Goal: Task Accomplishment & Management: Manage account settings

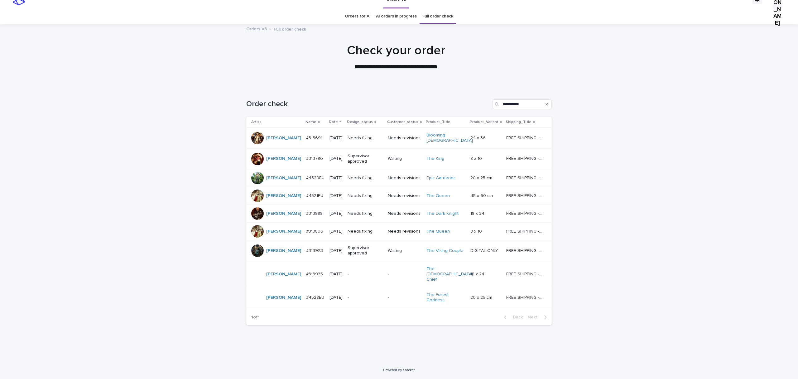
scroll to position [95, 0]
click at [306, 134] on p "#313691" at bounding box center [314, 137] width 17 height 7
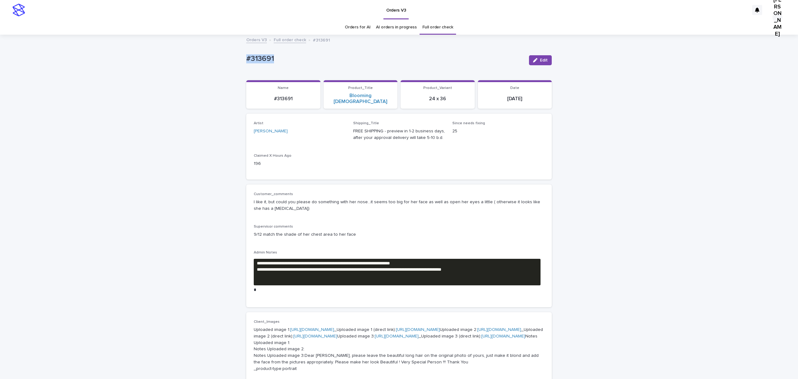
drag, startPoint x: 287, startPoint y: 58, endPoint x: 202, endPoint y: 62, distance: 84.6
click at [202, 62] on div "**********" at bounding box center [399, 365] width 798 height 660
copy p "#313691"
click at [539, 62] on button "Edit" at bounding box center [540, 60] width 23 height 10
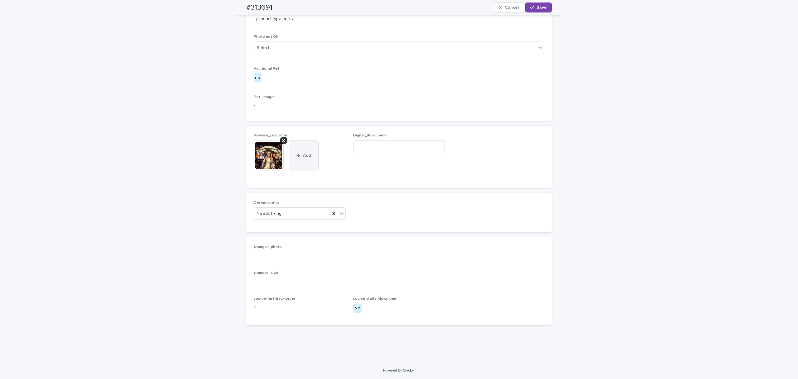
scroll to position [540, 0]
click at [280, 144] on div at bounding box center [283, 140] width 7 height 7
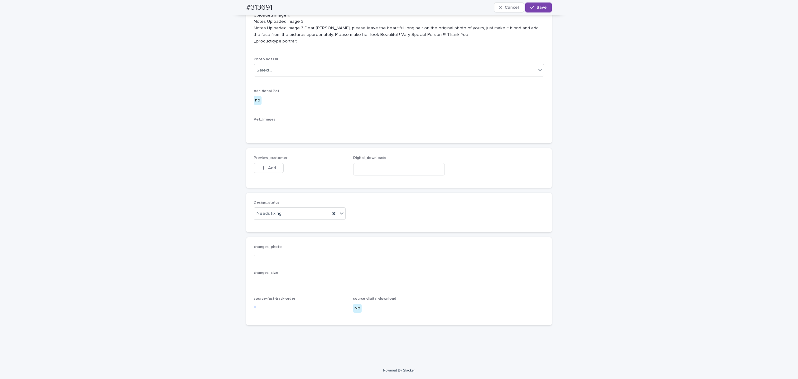
click at [269, 180] on div "Preview_customer This file cannot be opened Download File Add" at bounding box center [300, 168] width 92 height 24
click at [272, 170] on span "Add" at bounding box center [272, 168] width 8 height 4
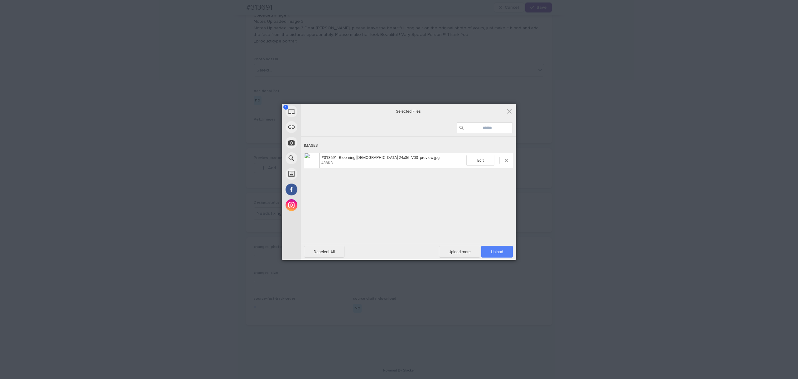
click at [497, 249] on span "Upload 1" at bounding box center [496, 251] width 31 height 12
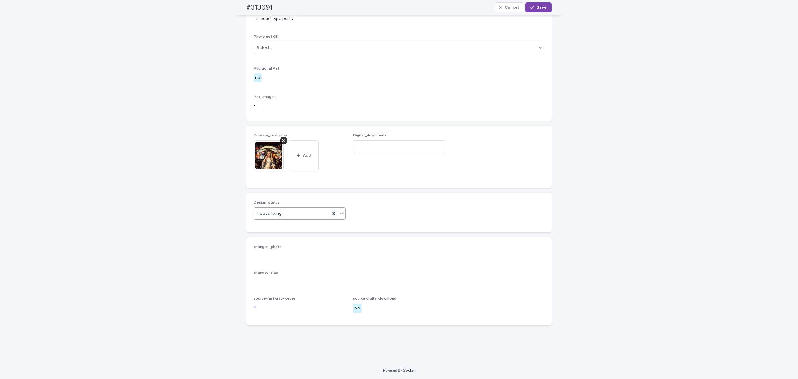
click at [291, 219] on div "Needs fixing" at bounding box center [292, 213] width 76 height 10
click at [267, 270] on div "Uploaded" at bounding box center [297, 269] width 89 height 11
click at [539, 6] on span "Save" at bounding box center [542, 7] width 10 height 4
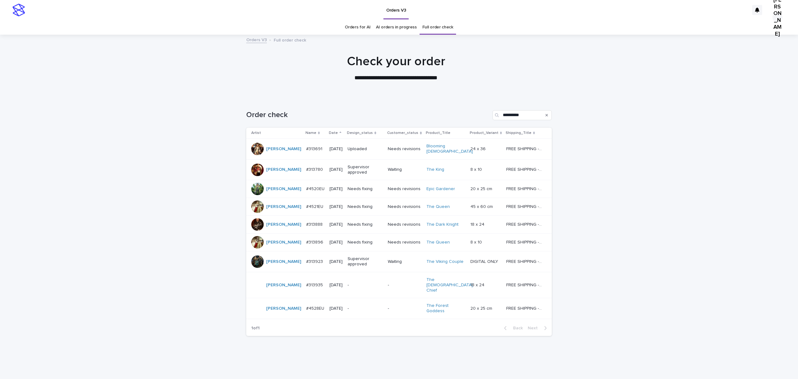
click at [306, 191] on p "#4520EU" at bounding box center [316, 188] width 20 height 7
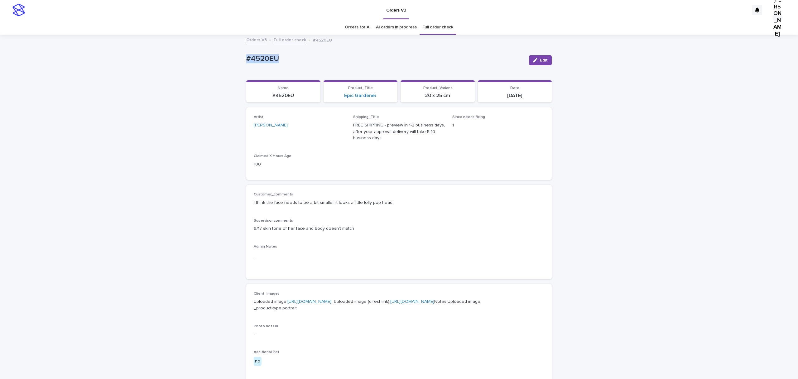
drag, startPoint x: 306, startPoint y: 61, endPoint x: 210, endPoint y: 65, distance: 96.1
click at [210, 65] on div "Loading... Saving… Loading... Saving… #4520EU Edit #4520EU Edit Sorry, there wa…" at bounding box center [399, 334] width 798 height 599
copy p "#4520EU"
click at [540, 62] on span "Edit" at bounding box center [544, 60] width 8 height 4
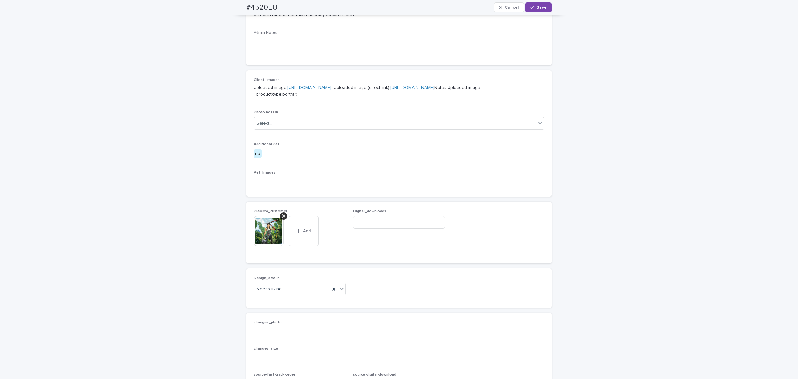
scroll to position [291, 0]
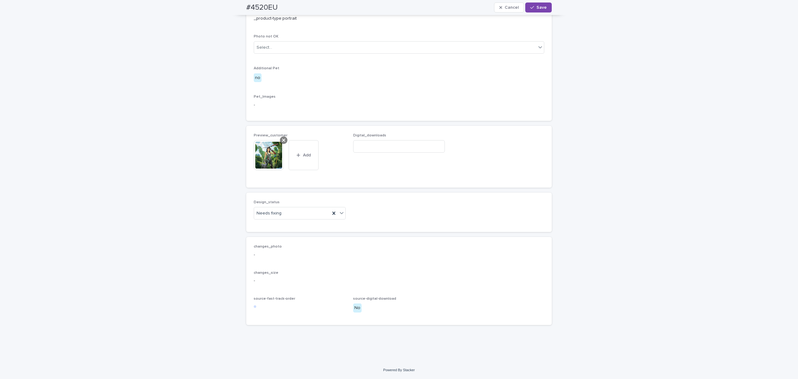
click at [283, 142] on icon at bounding box center [283, 139] width 3 height 3
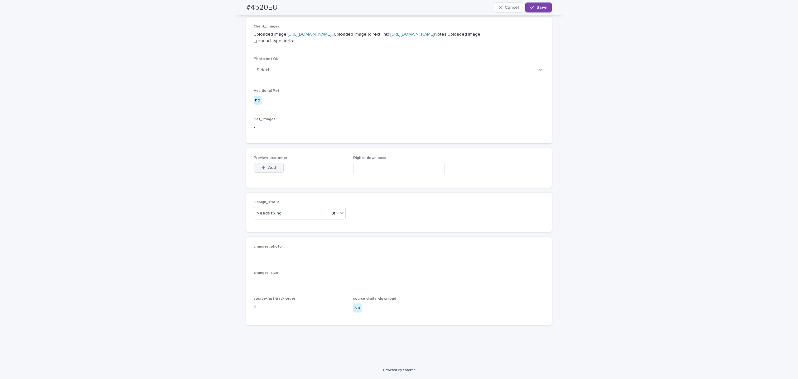
scroll to position [364, 0]
click at [270, 170] on span "Add" at bounding box center [272, 167] width 8 height 4
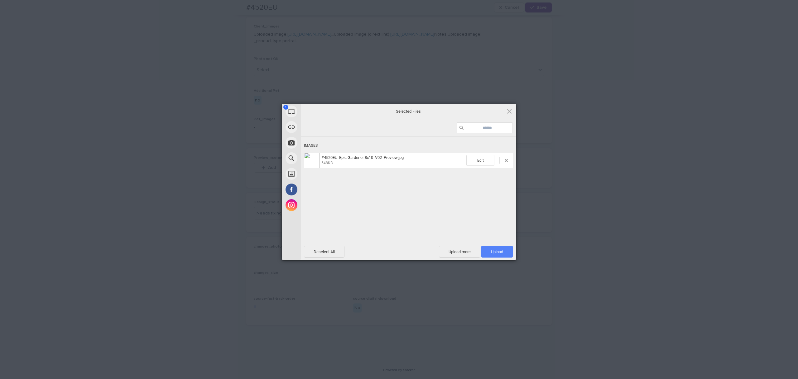
click at [497, 249] on span "Upload 1" at bounding box center [497, 251] width 12 height 5
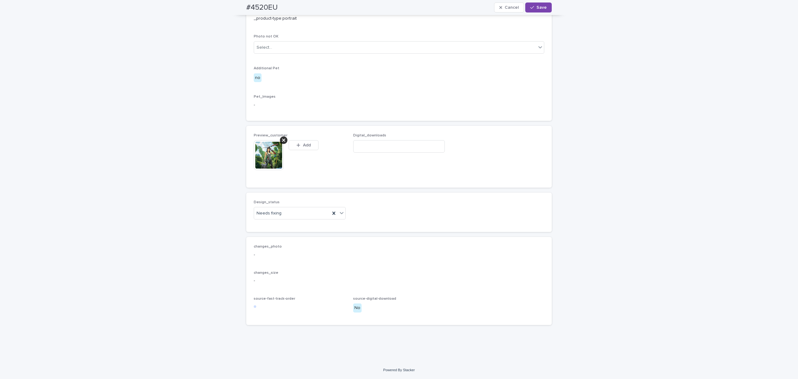
scroll to position [374, 0]
click at [291, 218] on div "Needs fixing" at bounding box center [292, 213] width 76 height 10
click at [275, 288] on div "Uploaded" at bounding box center [297, 287] width 89 height 11
drag, startPoint x: 544, startPoint y: 5, endPoint x: 350, endPoint y: 2, distance: 194.3
click at [543, 5] on button "Save" at bounding box center [538, 7] width 27 height 10
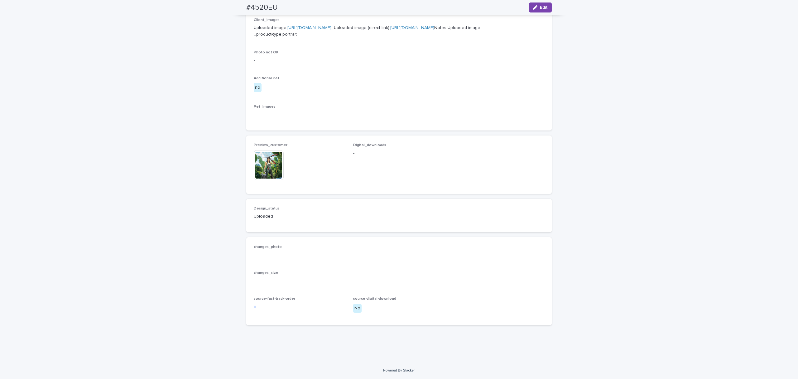
scroll to position [367, 0]
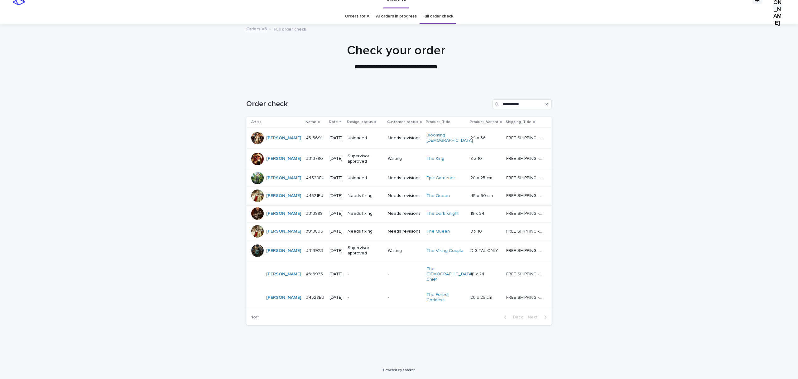
scroll to position [83, 0]
click at [308, 192] on p "#4521EU" at bounding box center [315, 195] width 18 height 7
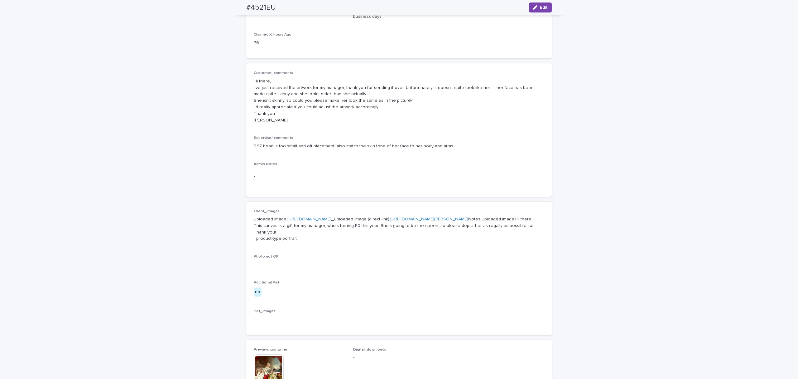
scroll to position [41, 0]
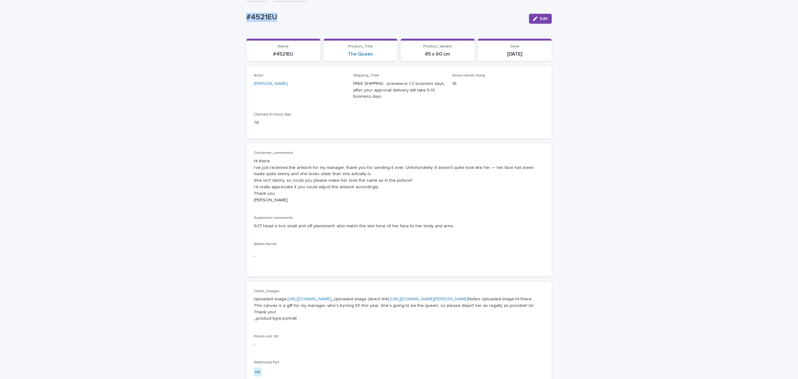
drag, startPoint x: 259, startPoint y: 24, endPoint x: 242, endPoint y: 26, distance: 16.9
click at [243, 26] on div "Loading... Saving… Loading... Saving… #4521EU Edit #4521EU Edit Sorry, there wa…" at bounding box center [399, 312] width 312 height 636
copy p "#4521EU"
click at [535, 20] on button "Edit" at bounding box center [540, 19] width 23 height 10
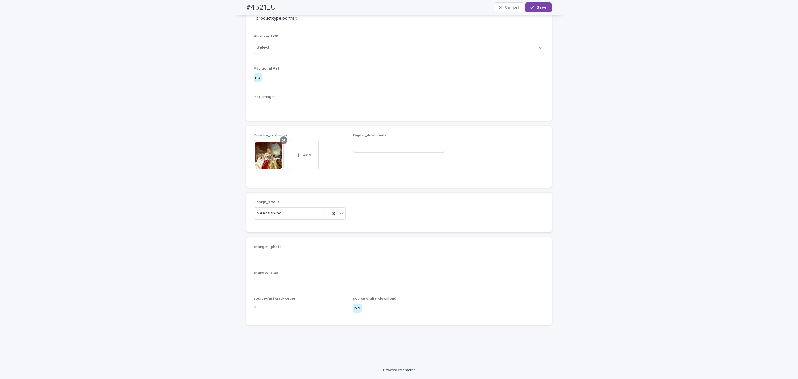
click at [282, 143] on icon at bounding box center [283, 140] width 3 height 5
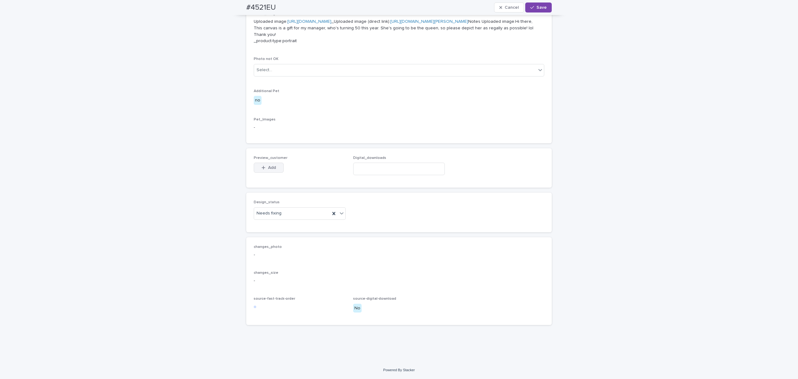
scroll to position [406, 0]
click at [259, 172] on button "Add" at bounding box center [269, 167] width 30 height 10
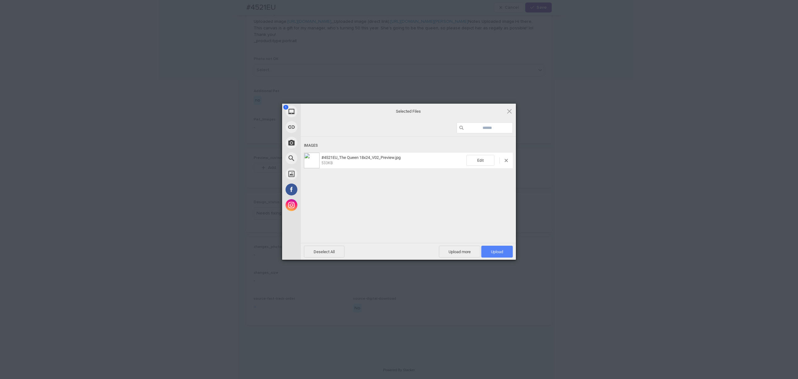
click at [507, 249] on span "Upload 1" at bounding box center [496, 251] width 31 height 12
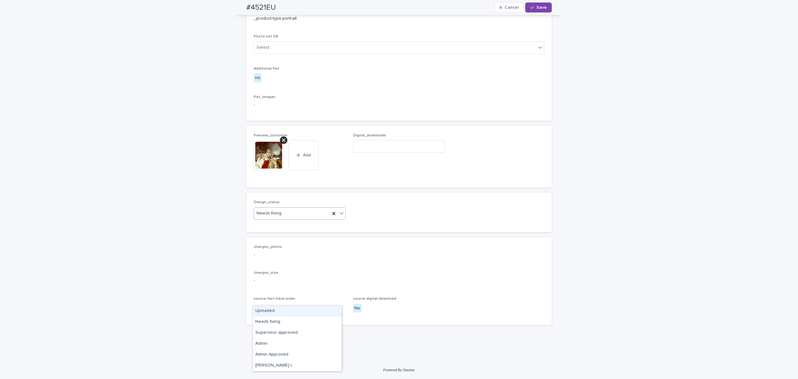
click at [276, 314] on div "Uploaded" at bounding box center [297, 310] width 89 height 11
drag, startPoint x: 541, startPoint y: 4, endPoint x: 406, endPoint y: 20, distance: 135.6
click at [540, 4] on button "Save" at bounding box center [538, 7] width 27 height 10
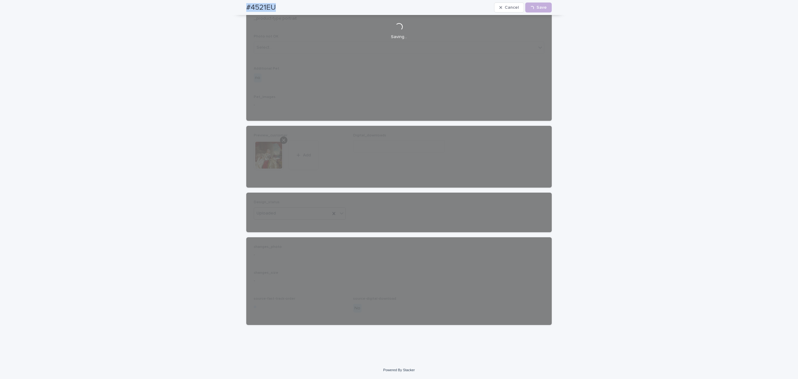
drag, startPoint x: 284, startPoint y: 8, endPoint x: 236, endPoint y: 9, distance: 48.0
click at [236, 9] on div "#4521EU Cancel Loading... Save" at bounding box center [399, 7] width 336 height 15
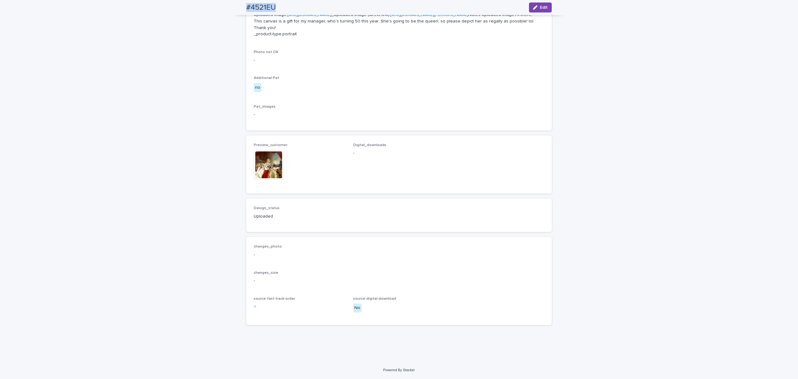
scroll to position [409, 0]
copy h2 "#4521EU"
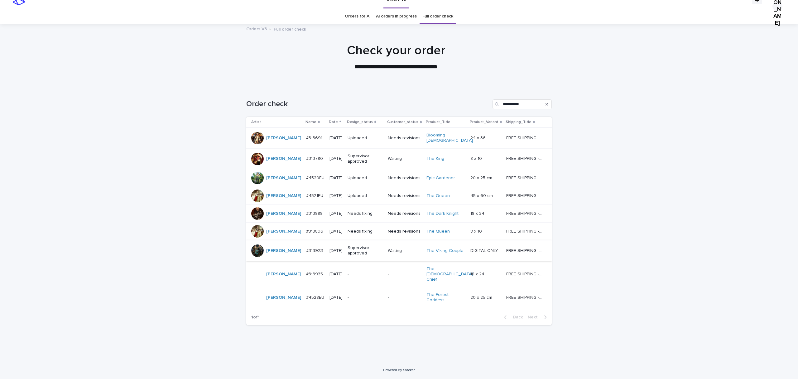
scroll to position [83, 0]
click at [306, 208] on div "#313888 #313888" at bounding box center [315, 213] width 18 height 10
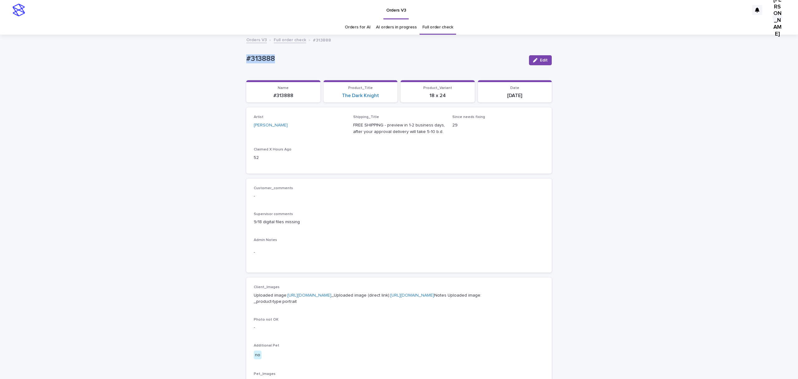
drag, startPoint x: 287, startPoint y: 62, endPoint x: 212, endPoint y: 61, distance: 74.8
click at [212, 61] on div "Loading... Saving… Loading... Saving… #313888 Edit #313888 Edit Sorry, there wa…" at bounding box center [399, 331] width 798 height 593
copy p "#313888"
drag, startPoint x: 543, startPoint y: 66, endPoint x: 466, endPoint y: 159, distance: 120.5
click at [543, 62] on span "Edit" at bounding box center [544, 60] width 8 height 4
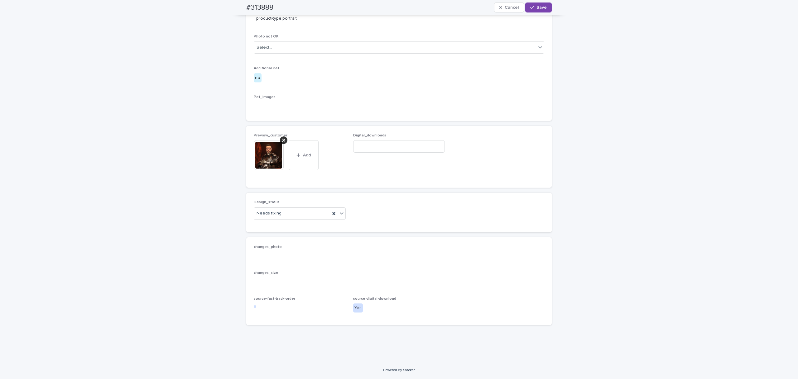
scroll to position [457, 0]
click at [382, 140] on input at bounding box center [399, 146] width 92 height 12
paste input "**********"
type input "**********"
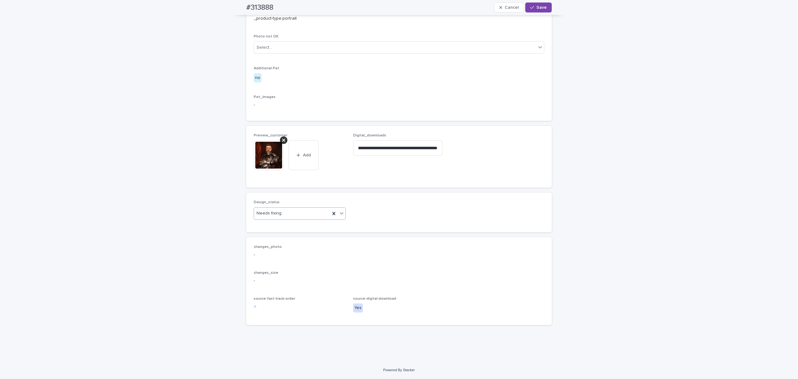
click at [292, 208] on div "Needs fixing" at bounding box center [292, 213] width 76 height 10
click at [279, 198] on div "Uploaded" at bounding box center [297, 196] width 89 height 11
click at [537, 8] on span "Save" at bounding box center [542, 7] width 10 height 4
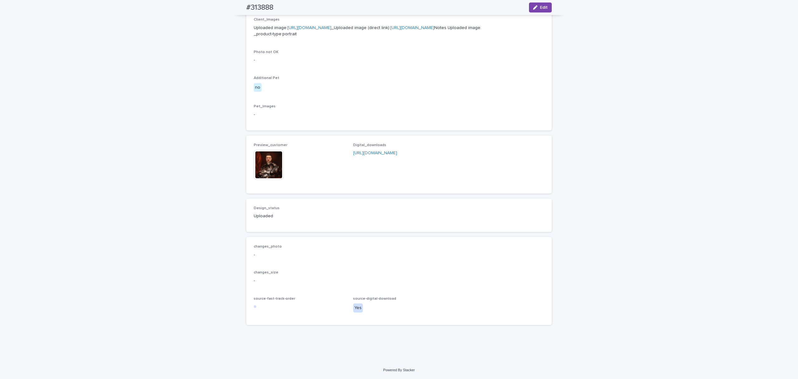
scroll to position [443, 0]
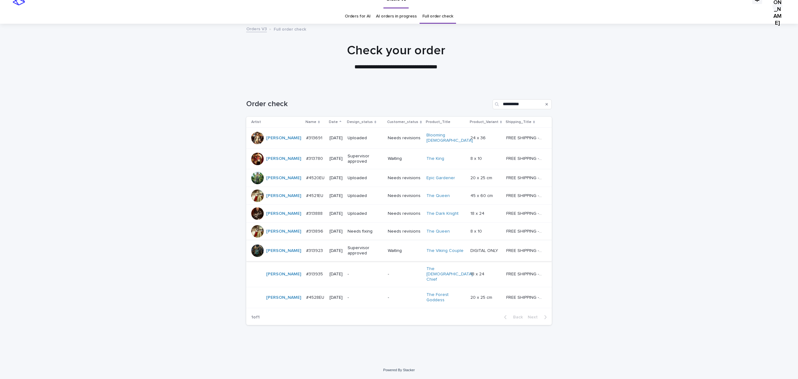
scroll to position [61, 0]
click at [306, 234] on p "#313896" at bounding box center [315, 230] width 18 height 7
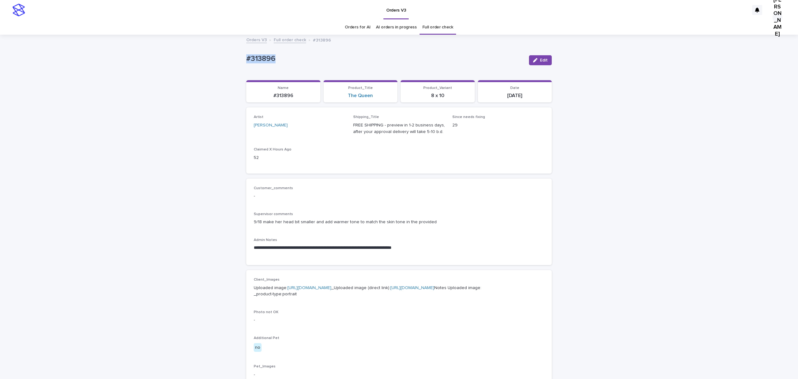
drag, startPoint x: 291, startPoint y: 60, endPoint x: 259, endPoint y: 63, distance: 31.9
click at [220, 62] on div "**********" at bounding box center [399, 327] width 798 height 585
copy p "#313896"
click at [539, 60] on button "Edit" at bounding box center [540, 60] width 23 height 10
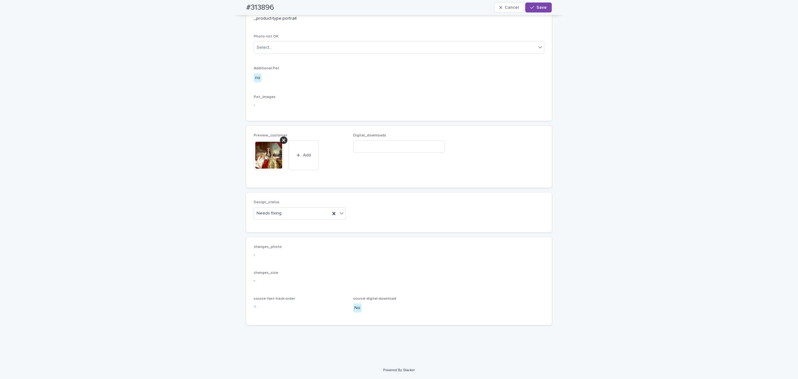
scroll to position [374, 0]
drag, startPoint x: 284, startPoint y: 174, endPoint x: 283, endPoint y: 178, distance: 4.2
click at [284, 143] on icon at bounding box center [283, 140] width 3 height 5
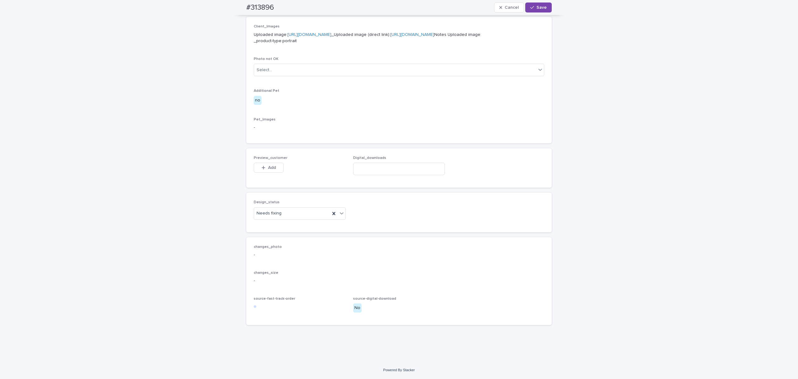
scroll to position [364, 0]
drag, startPoint x: 266, startPoint y: 189, endPoint x: 271, endPoint y: 192, distance: 5.9
click at [268, 170] on span "Add" at bounding box center [272, 167] width 8 height 4
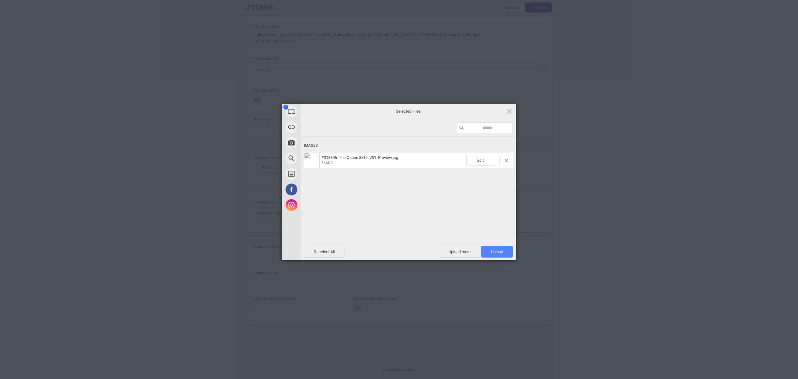
click at [501, 250] on span "Upload 1" at bounding box center [497, 251] width 12 height 5
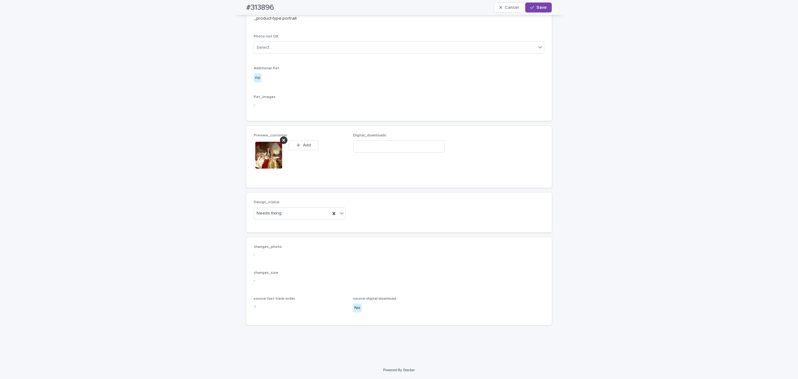
scroll to position [374, 0]
click at [275, 268] on div "Uploaded" at bounding box center [297, 268] width 89 height 11
click at [537, 7] on span "Save" at bounding box center [542, 7] width 10 height 4
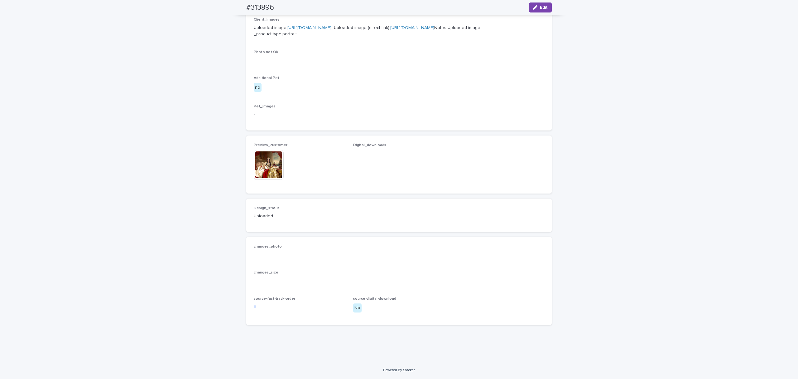
scroll to position [367, 0]
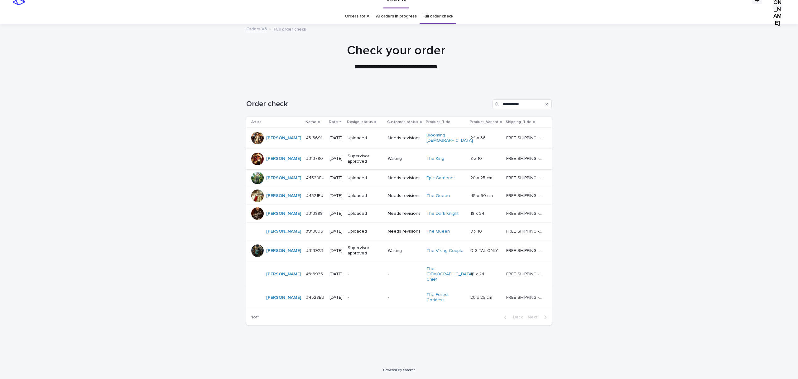
scroll to position [95, 0]
click at [306, 270] on p "#313935" at bounding box center [315, 273] width 18 height 7
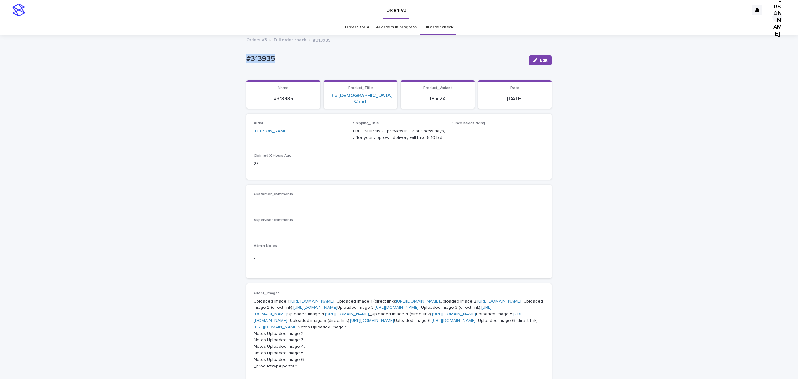
drag, startPoint x: 274, startPoint y: 64, endPoint x: 219, endPoint y: 71, distance: 56.1
click at [219, 71] on div "Loading... Saving… Loading... Saving… #313935 Edit #313935 Edit Sorry, there wa…" at bounding box center [399, 351] width 798 height 632
copy p "#313935"
click at [415, 39] on div "Orders V3 Full order check #313935" at bounding box center [399, 40] width 312 height 9
drag, startPoint x: 370, startPoint y: 102, endPoint x: 355, endPoint y: 110, distance: 17.0
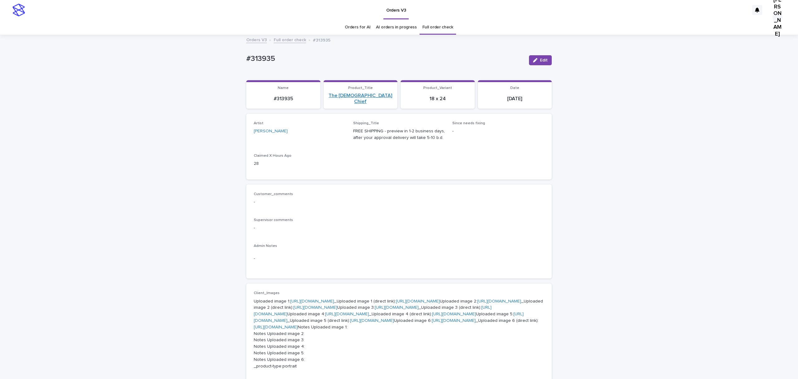
click at [355, 104] on link "The [DEMOGRAPHIC_DATA] Chief" at bounding box center [360, 99] width 67 height 12
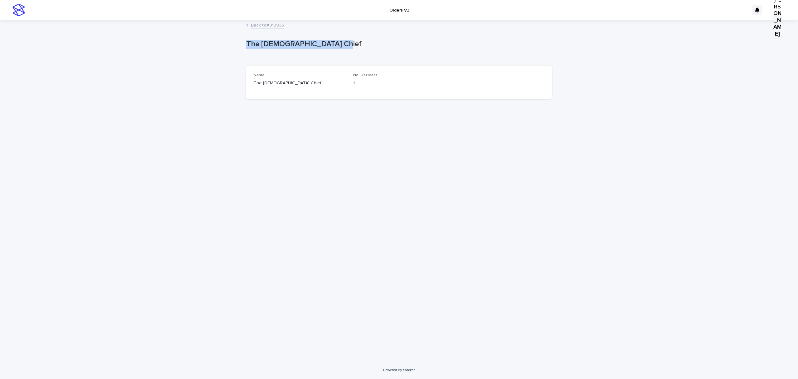
drag, startPoint x: 366, startPoint y: 46, endPoint x: 222, endPoint y: 44, distance: 144.1
click at [222, 44] on div "Loading... Saving… Loading... Saving… The [DEMOGRAPHIC_DATA] Chief The [DEMOGRA…" at bounding box center [399, 191] width 798 height 340
copy p "The [DEMOGRAPHIC_DATA] Chief"
click at [108, 181] on div "Loading... Saving… Loading... Saving… The [DEMOGRAPHIC_DATA] Chief The [DEMOGRA…" at bounding box center [399, 191] width 798 height 340
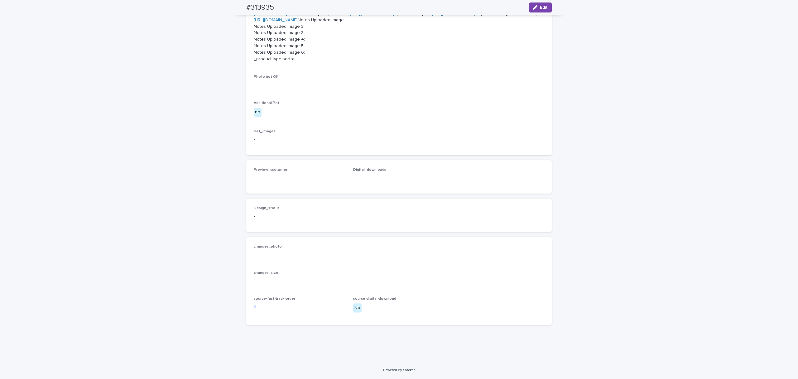
scroll to position [311, 0]
click at [298, 22] on link "[URL][DOMAIN_NAME]" at bounding box center [276, 20] width 44 height 4
click at [357, 16] on link "[URL][DOMAIN_NAME]" at bounding box center [372, 13] width 44 height 4
click at [432, 9] on link "[URL][DOMAIN_NAME]" at bounding box center [454, 7] width 44 height 4
click at [361, 9] on link "[URL][DOMAIN_NAME]" at bounding box center [373, 3] width 238 height 11
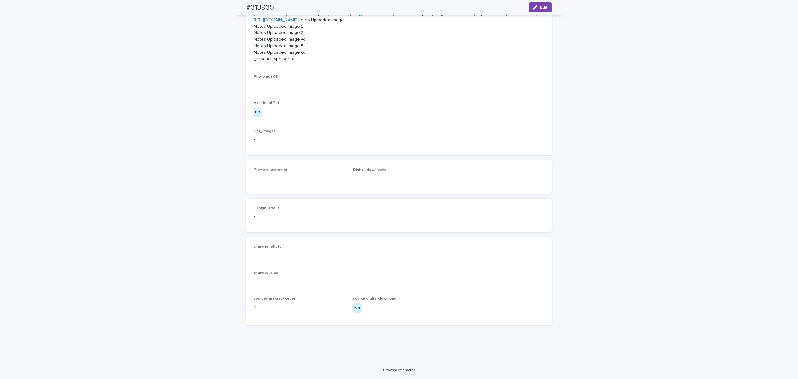
click at [337, 2] on link "[URL][DOMAIN_NAME]" at bounding box center [315, 0] width 44 height 4
click at [370, 9] on link "[URL][DOMAIN_NAME]" at bounding box center [373, 3] width 238 height 11
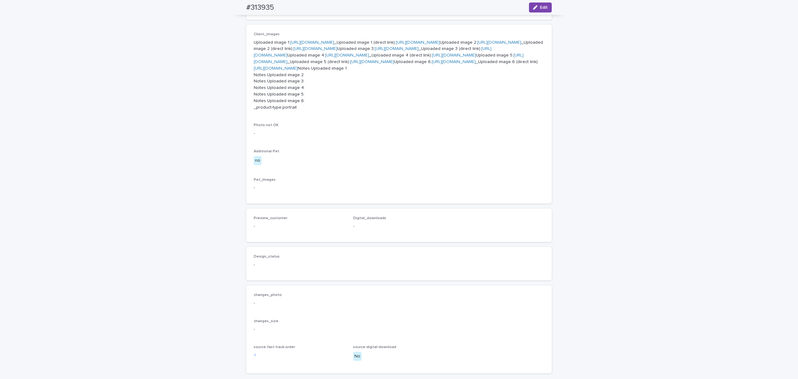
scroll to position [172, 0]
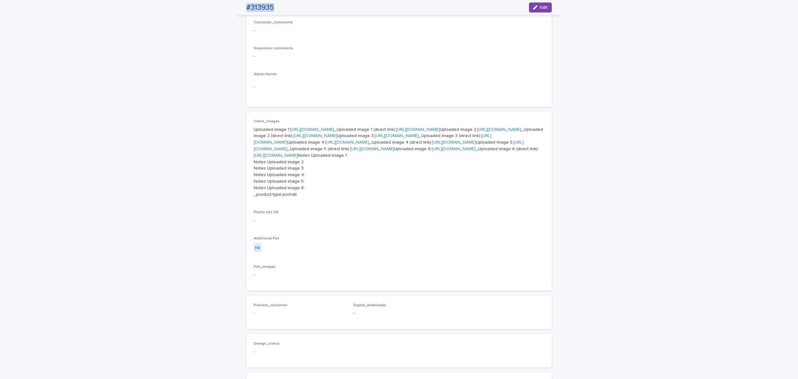
drag, startPoint x: 288, startPoint y: 6, endPoint x: 244, endPoint y: 5, distance: 44.6
click at [246, 5] on div "#313935 Edit" at bounding box center [399, 7] width 306 height 15
copy h2 "#313935"
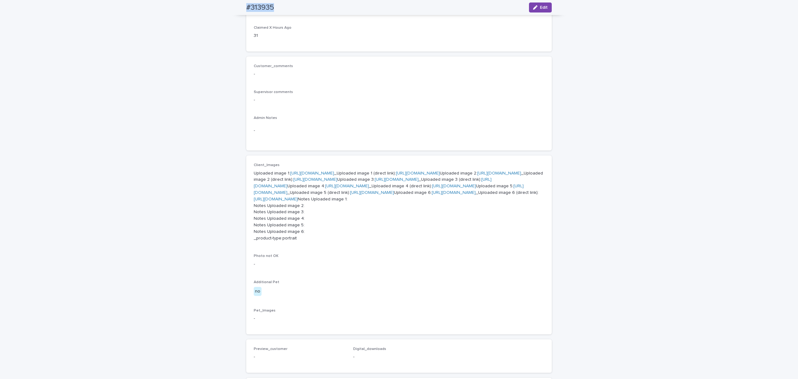
scroll to position [5, 0]
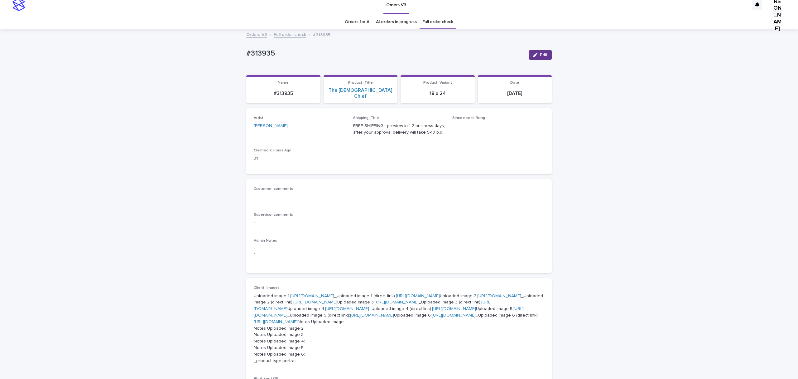
click at [540, 56] on button "Edit" at bounding box center [540, 55] width 23 height 10
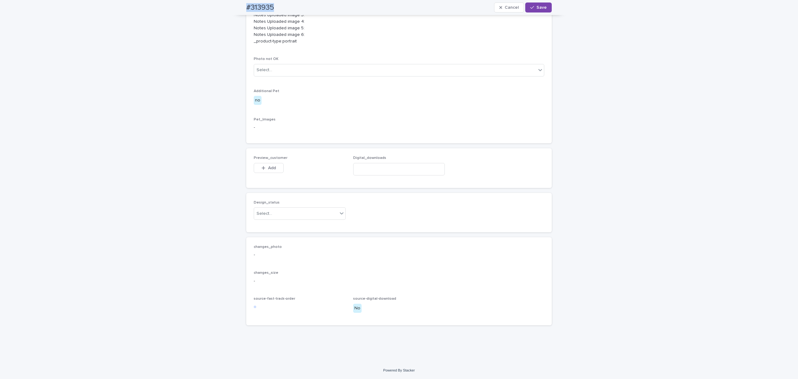
scroll to position [546, 0]
click at [271, 170] on span "Add" at bounding box center [272, 168] width 8 height 4
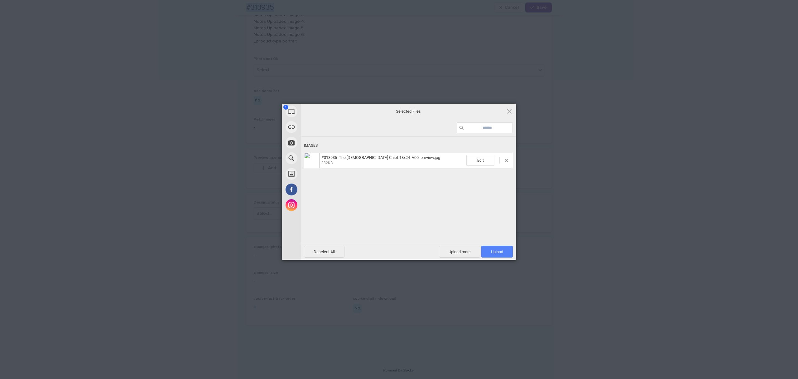
click at [493, 248] on span "Upload 1" at bounding box center [496, 251] width 31 height 12
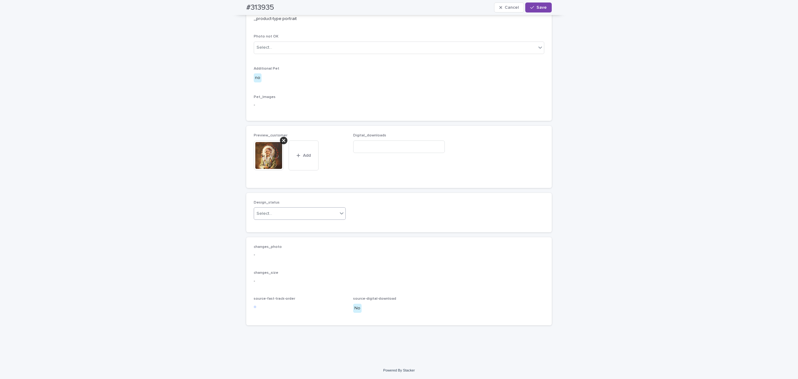
click at [280, 219] on div "Select..." at bounding box center [296, 213] width 84 height 10
click at [276, 280] on div "Uploaded" at bounding box center [297, 279] width 89 height 11
click at [530, 10] on icon "button" at bounding box center [532, 7] width 4 height 4
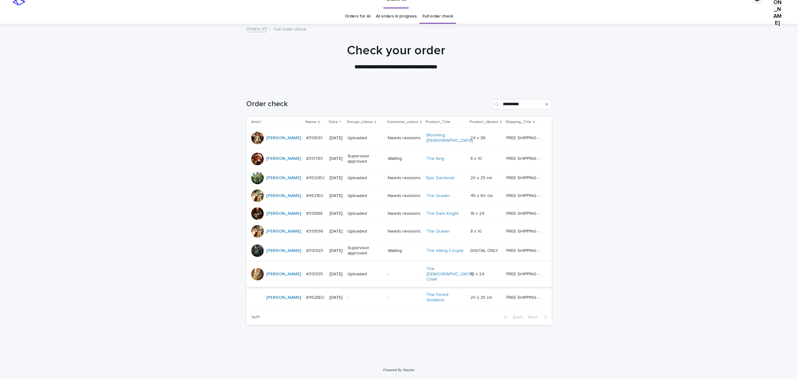
scroll to position [95, 0]
click at [306, 293] on p "#4528EU" at bounding box center [315, 296] width 19 height 7
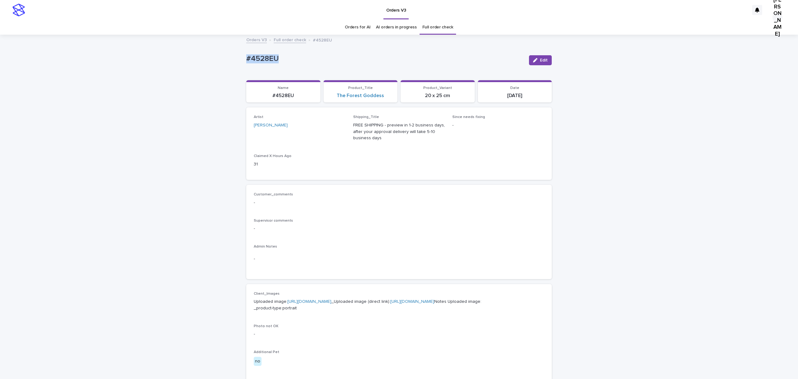
drag, startPoint x: 291, startPoint y: 65, endPoint x: 204, endPoint y: 67, distance: 87.3
click at [204, 67] on div "Loading... Saving… Loading... Saving… #4528EU Edit #4528EU Edit Sorry, there wa…" at bounding box center [399, 322] width 798 height 575
click at [100, 207] on div "Loading... Saving… Loading... Saving… #4528EU Edit #4528EU Edit Sorry, there wa…" at bounding box center [399, 322] width 798 height 575
drag, startPoint x: 301, startPoint y: 63, endPoint x: 228, endPoint y: 60, distance: 73.0
click at [228, 60] on div "Loading... Saving… Loading... Saving… #4528EU Edit #4528EU Edit Sorry, there wa…" at bounding box center [399, 322] width 798 height 575
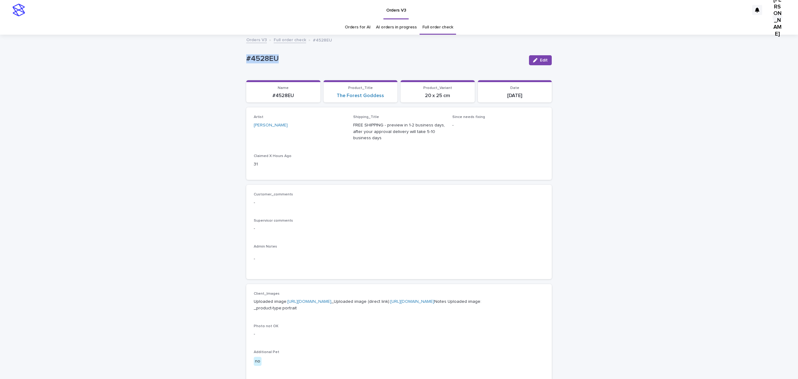
click at [98, 130] on div "Loading... Saving… Loading... Saving… #4528EU Edit #4528EU Edit Sorry, there wa…" at bounding box center [399, 322] width 798 height 575
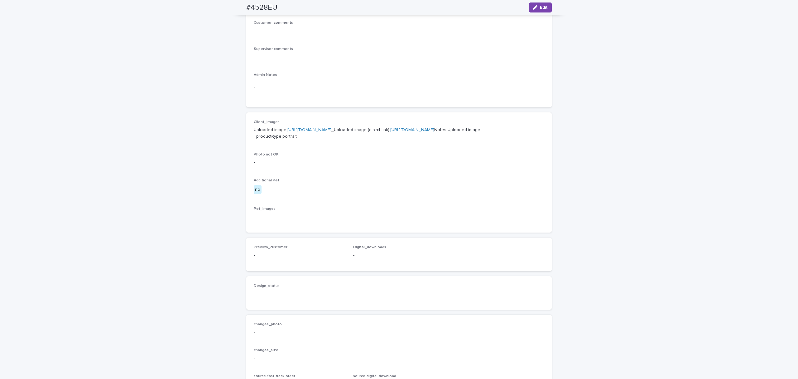
scroll to position [249, 0]
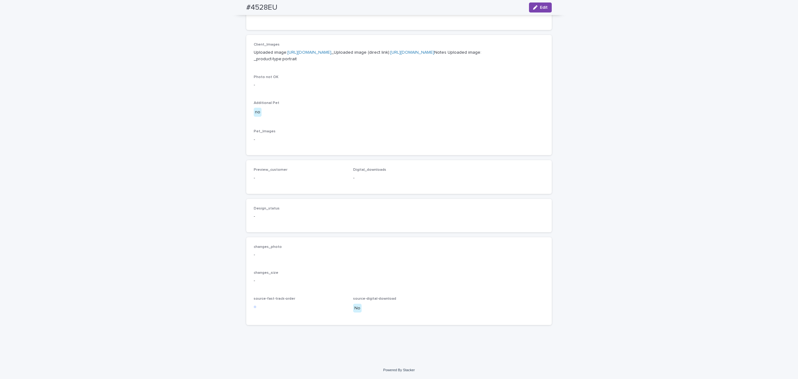
click at [390, 55] on link "[URL][DOMAIN_NAME]" at bounding box center [412, 52] width 44 height 4
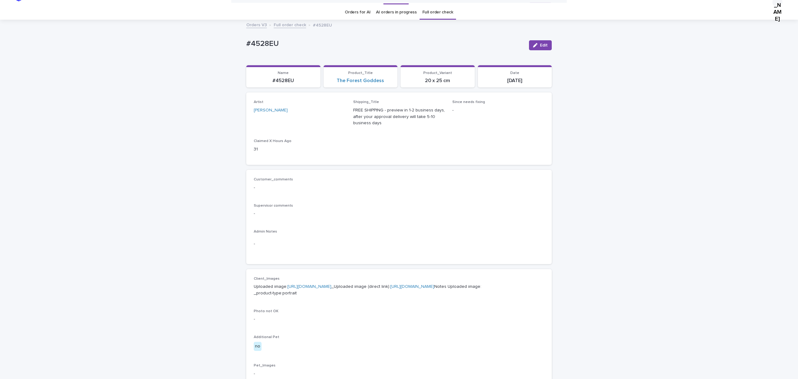
scroll to position [0, 0]
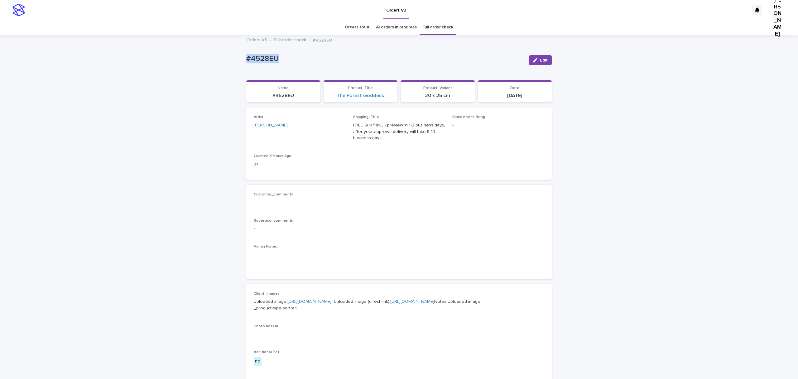
drag, startPoint x: 304, startPoint y: 56, endPoint x: 171, endPoint y: 54, distance: 132.5
click at [171, 54] on div "Loading... Saving… Loading... Saving… #4528EU Edit #4528EU Edit Sorry, there wa…" at bounding box center [399, 322] width 798 height 575
drag, startPoint x: 539, startPoint y: 64, endPoint x: 420, endPoint y: 171, distance: 160.7
click at [540, 62] on span "Edit" at bounding box center [544, 60] width 8 height 4
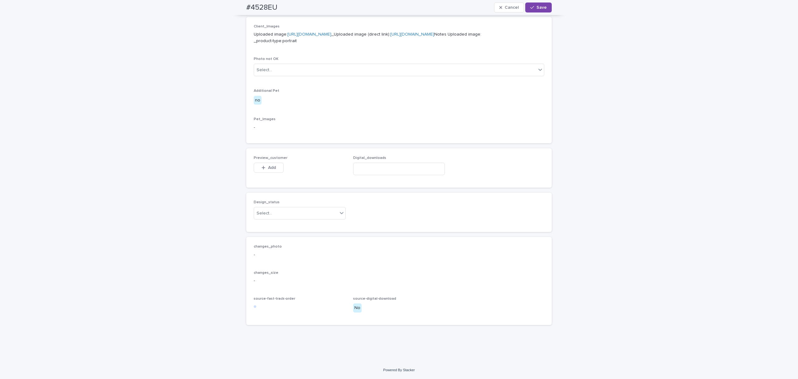
scroll to position [332, 0]
click at [272, 170] on span "Add" at bounding box center [272, 167] width 8 height 4
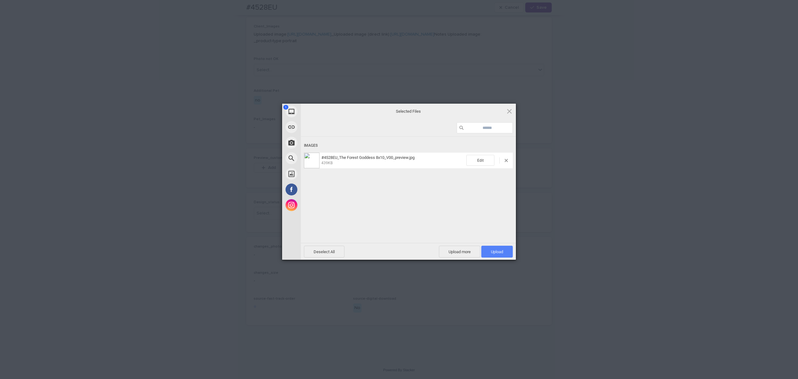
click at [491, 249] on span "Upload 1" at bounding box center [496, 251] width 31 height 12
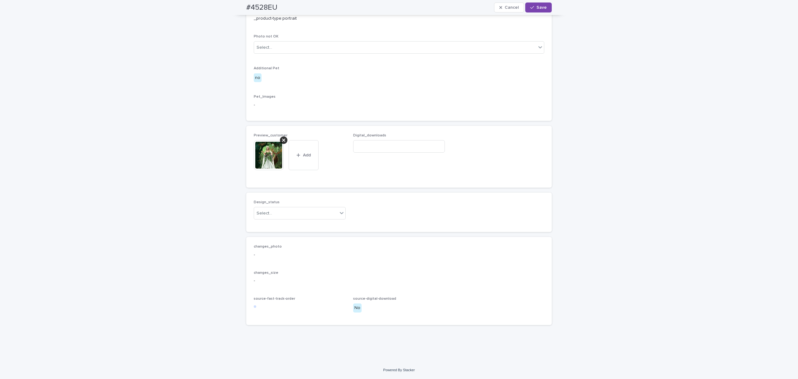
scroll to position [457, 0]
click at [263, 200] on div "Design_status Select..." at bounding box center [300, 212] width 92 height 24
click at [265, 210] on div "Select..." at bounding box center [265, 213] width 16 height 7
click at [271, 194] on div "Uploaded" at bounding box center [297, 196] width 89 height 11
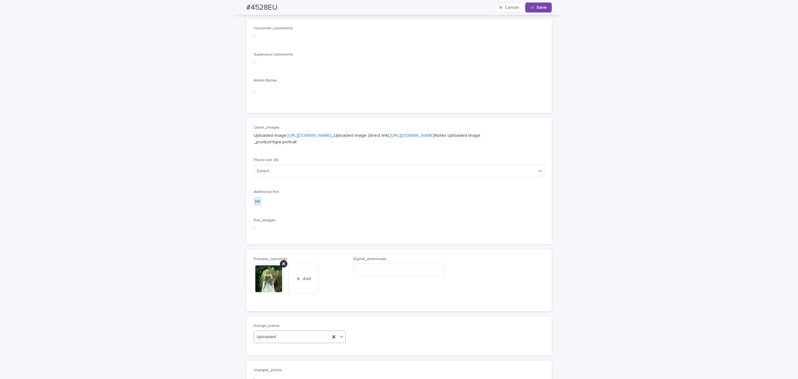
scroll to position [124, 0]
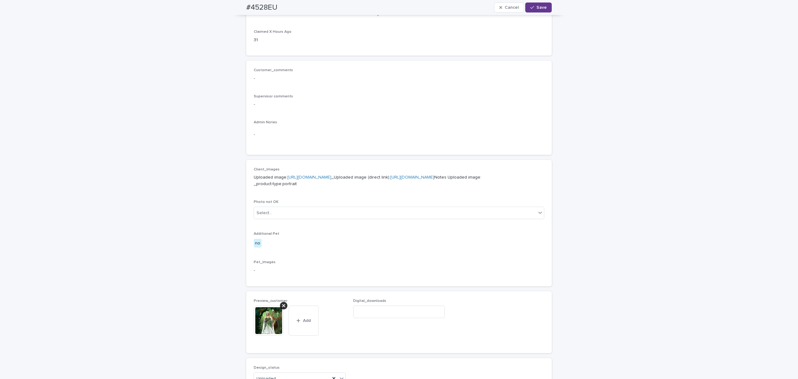
click at [543, 7] on button "Save" at bounding box center [538, 7] width 27 height 10
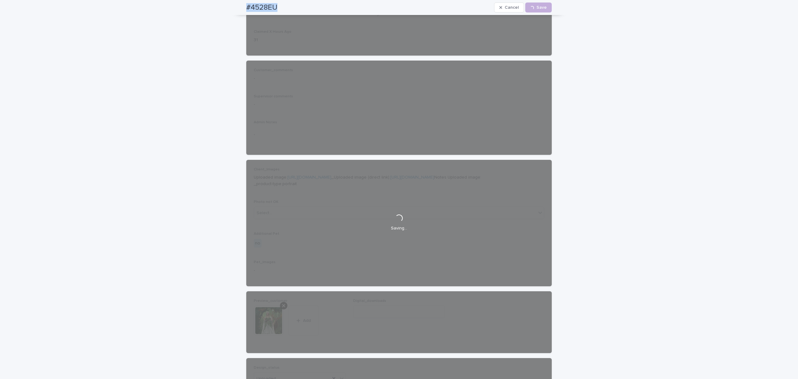
drag, startPoint x: 287, startPoint y: 9, endPoint x: 238, endPoint y: 12, distance: 48.7
click at [238, 12] on div "#4528EU Cancel Loading... Save" at bounding box center [399, 7] width 336 height 15
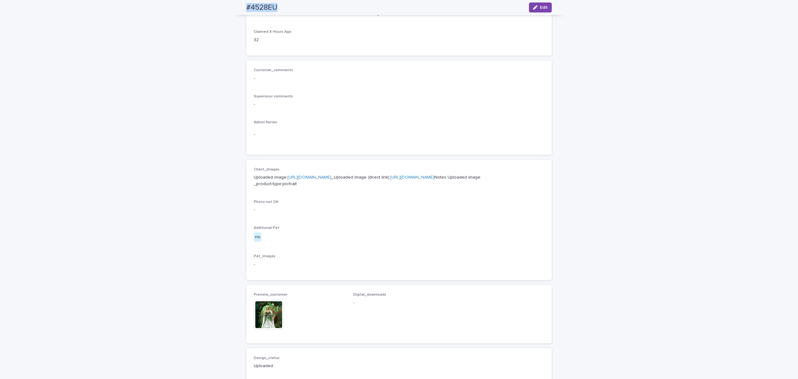
scroll to position [117, 0]
